Goal: Find specific page/section: Find specific page/section

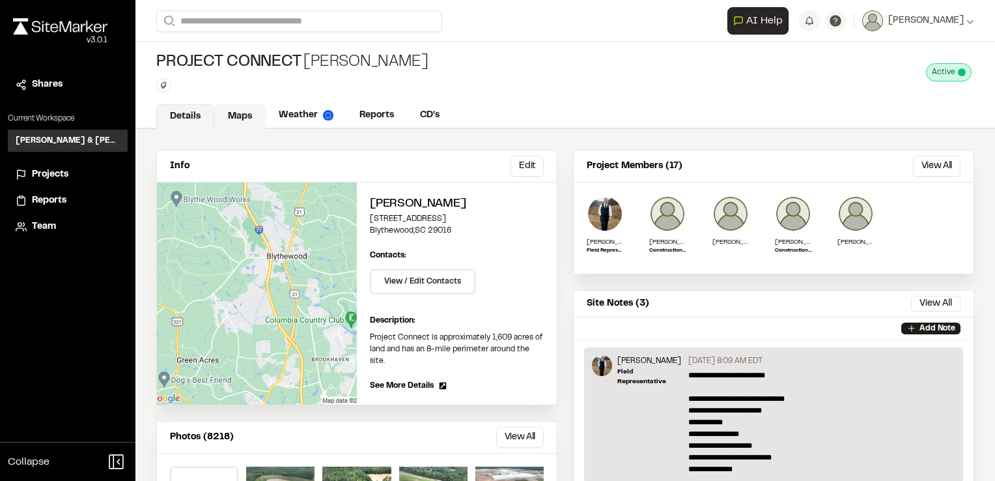
click at [247, 109] on link "Maps" at bounding box center [239, 116] width 51 height 25
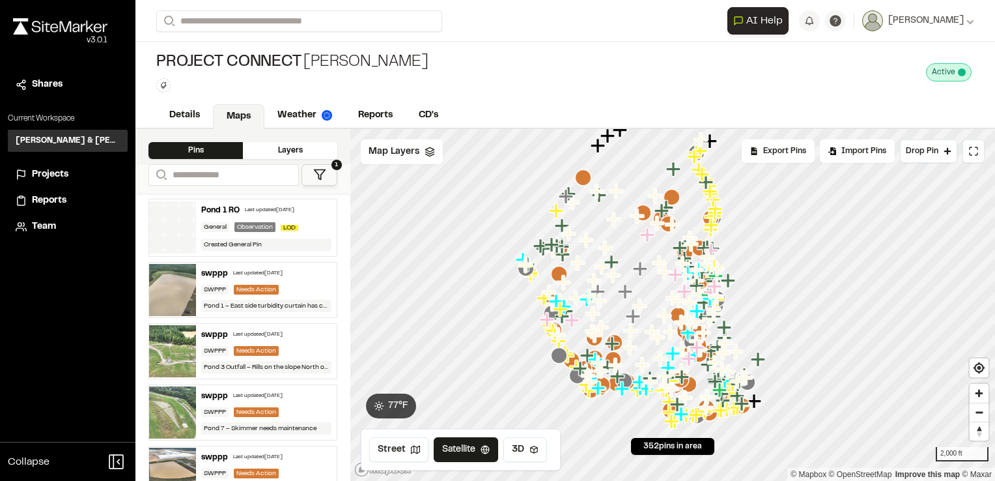
click at [324, 174] on icon at bounding box center [319, 174] width 13 height 13
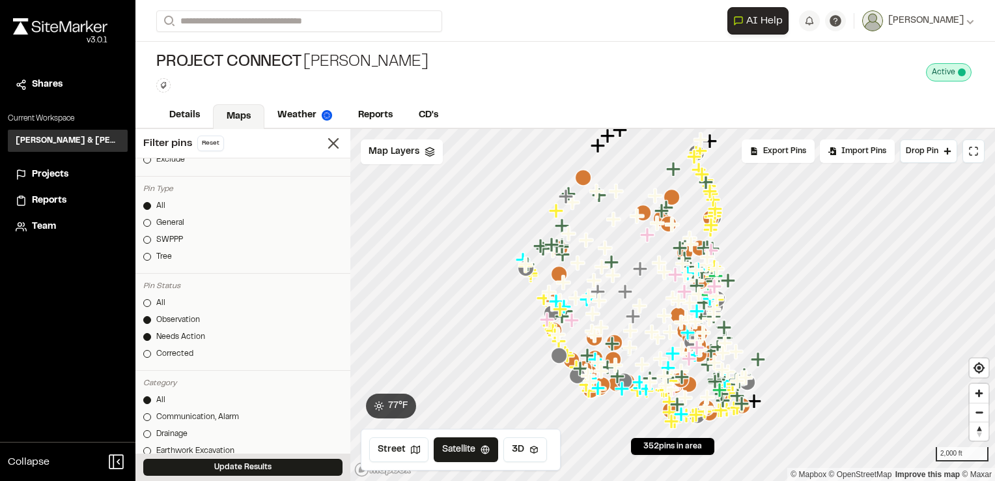
scroll to position [195, 0]
click at [146, 294] on div at bounding box center [147, 298] width 8 height 8
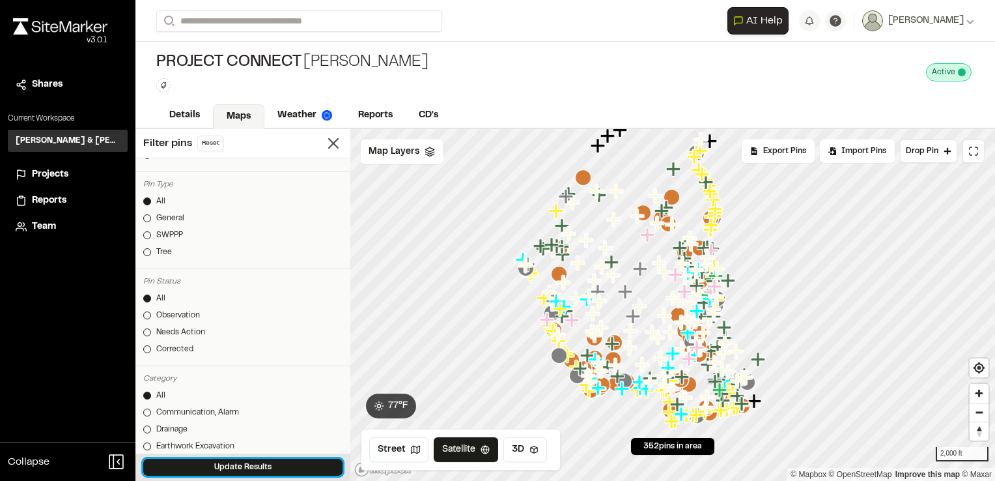
click at [247, 468] on button "Update Results" at bounding box center [242, 467] width 199 height 17
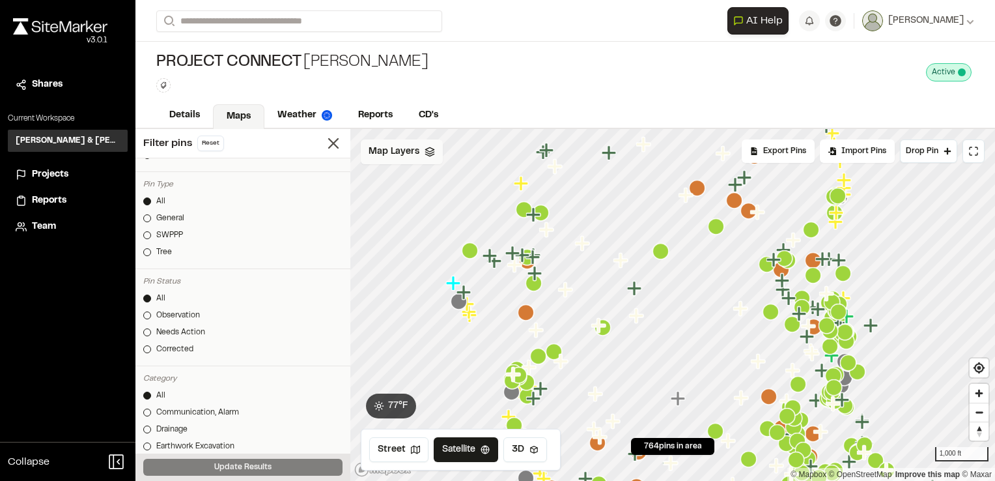
click at [412, 145] on span "Map Layers" at bounding box center [394, 152] width 51 height 14
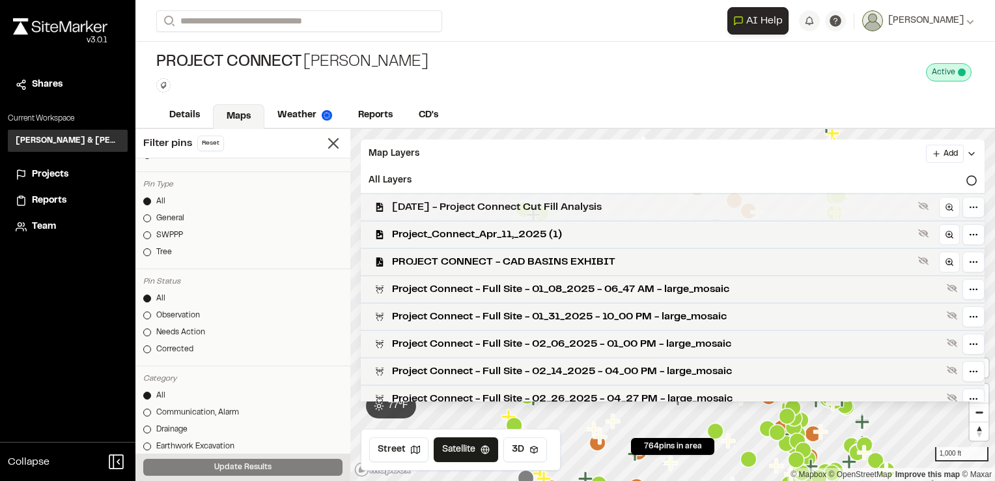
click at [435, 208] on span "[DATE] - Project Connect Cut Fill Analysis" at bounding box center [652, 207] width 521 height 16
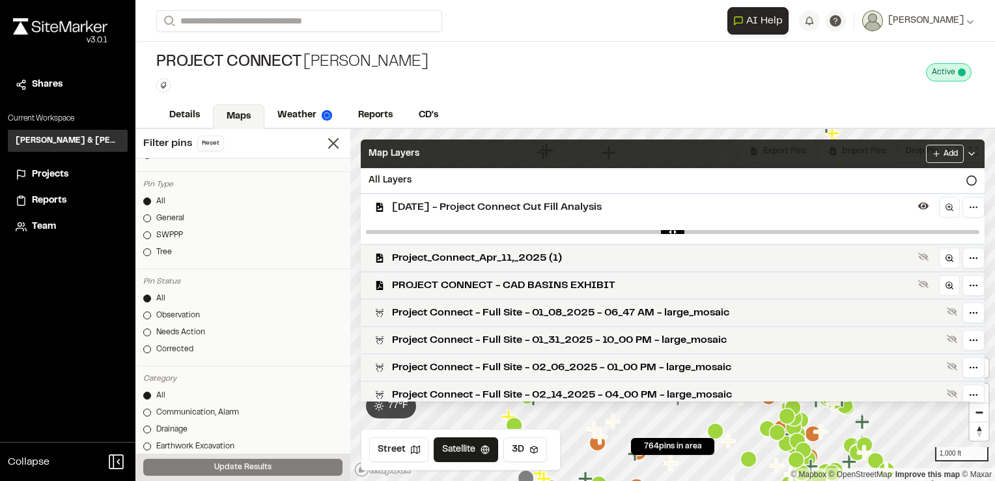
click at [403, 147] on span "Map Layers" at bounding box center [394, 154] width 51 height 14
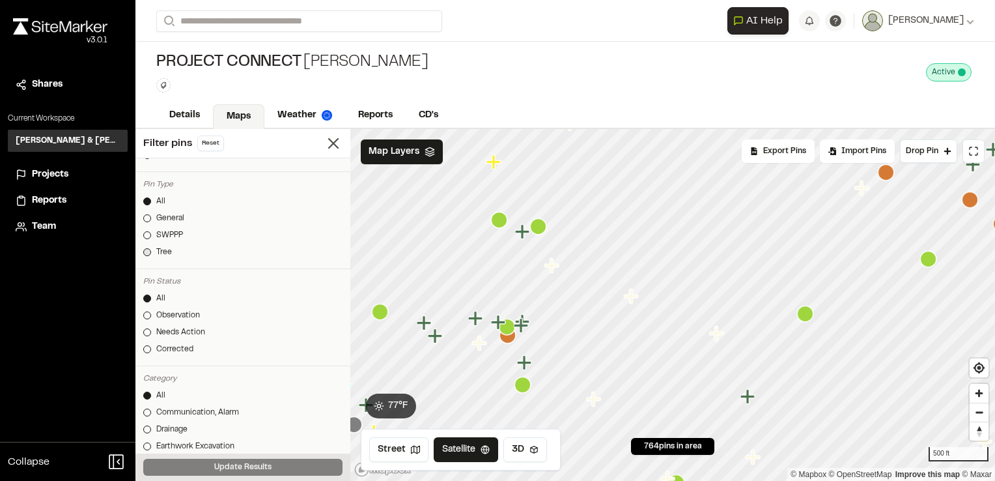
scroll to position [0, 0]
click at [236, 190] on input "number" at bounding box center [242, 192] width 36 height 17
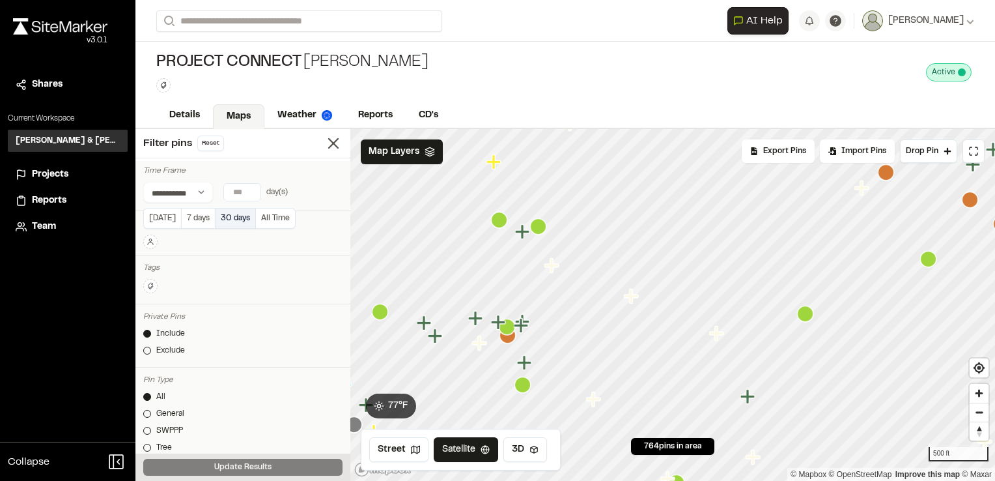
click at [232, 210] on button "30 days" at bounding box center [235, 218] width 41 height 21
type input "**"
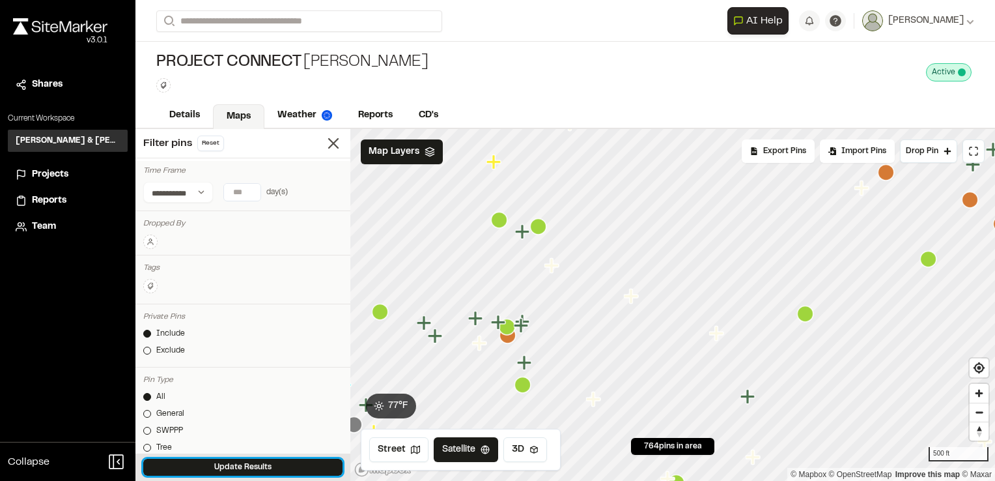
click at [262, 466] on button "Update Results" at bounding box center [242, 467] width 199 height 17
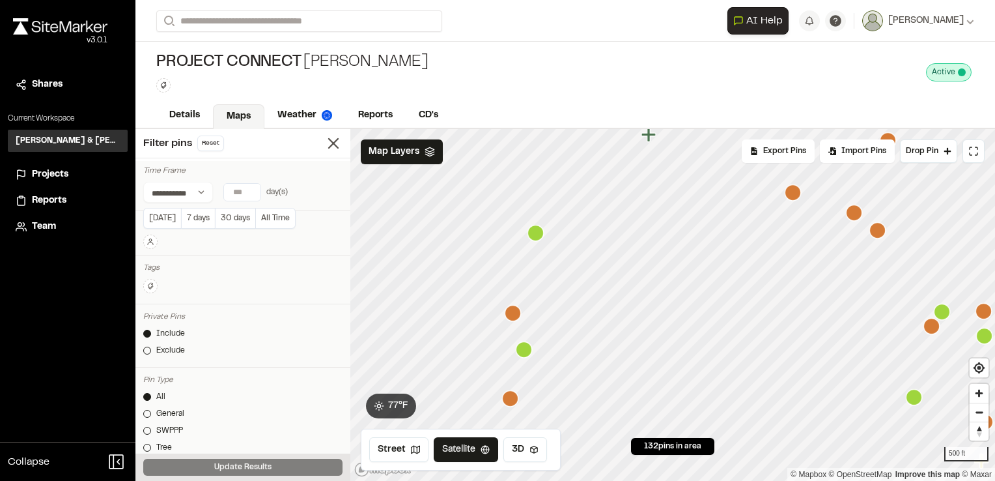
click at [240, 189] on input "**" at bounding box center [242, 192] width 36 height 17
click at [271, 215] on button "All Time" at bounding box center [276, 218] width 40 height 21
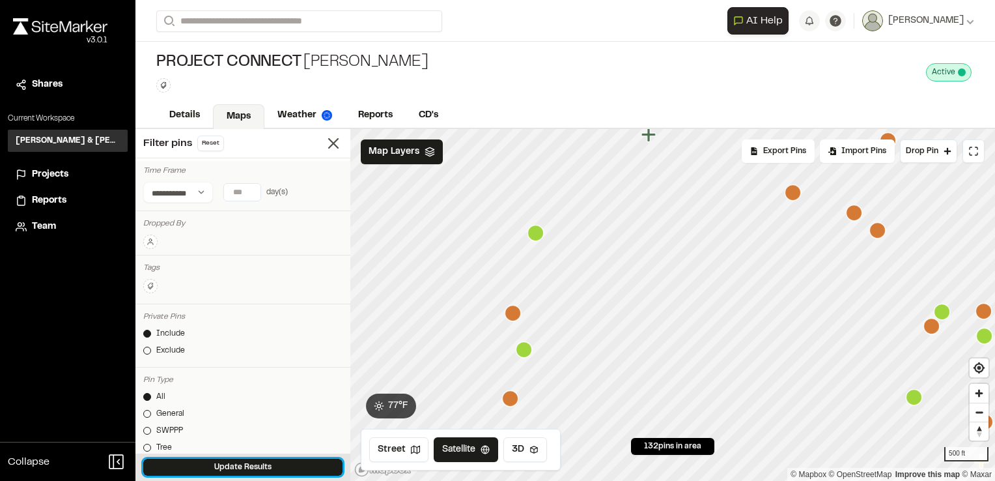
click at [245, 463] on button "Update Results" at bounding box center [242, 467] width 199 height 17
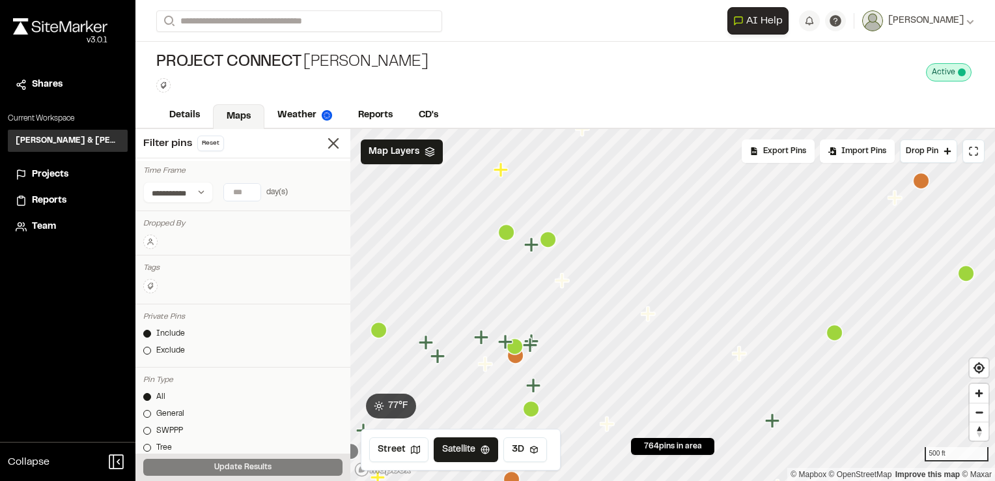
click at [558, 285] on icon "Map marker" at bounding box center [563, 280] width 17 height 17
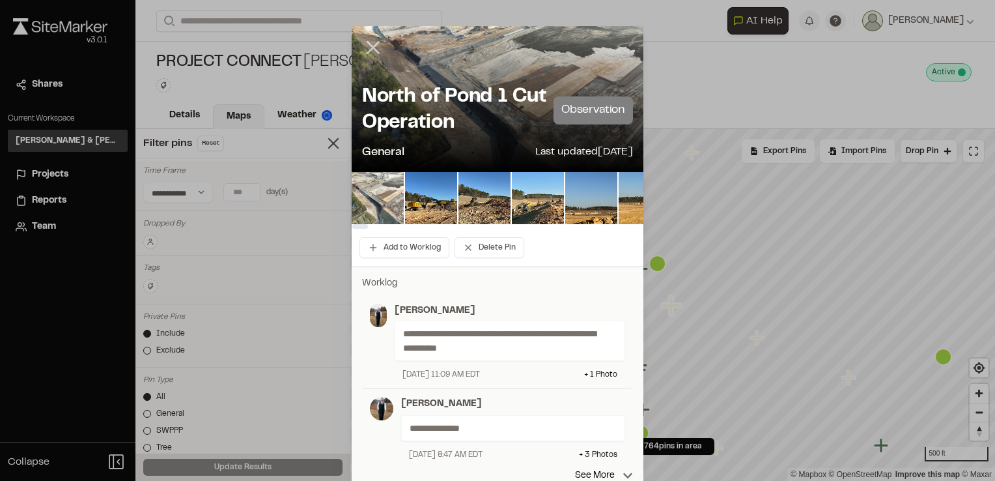
click at [371, 46] on line at bounding box center [373, 47] width 11 height 11
